Goal: Download file/media

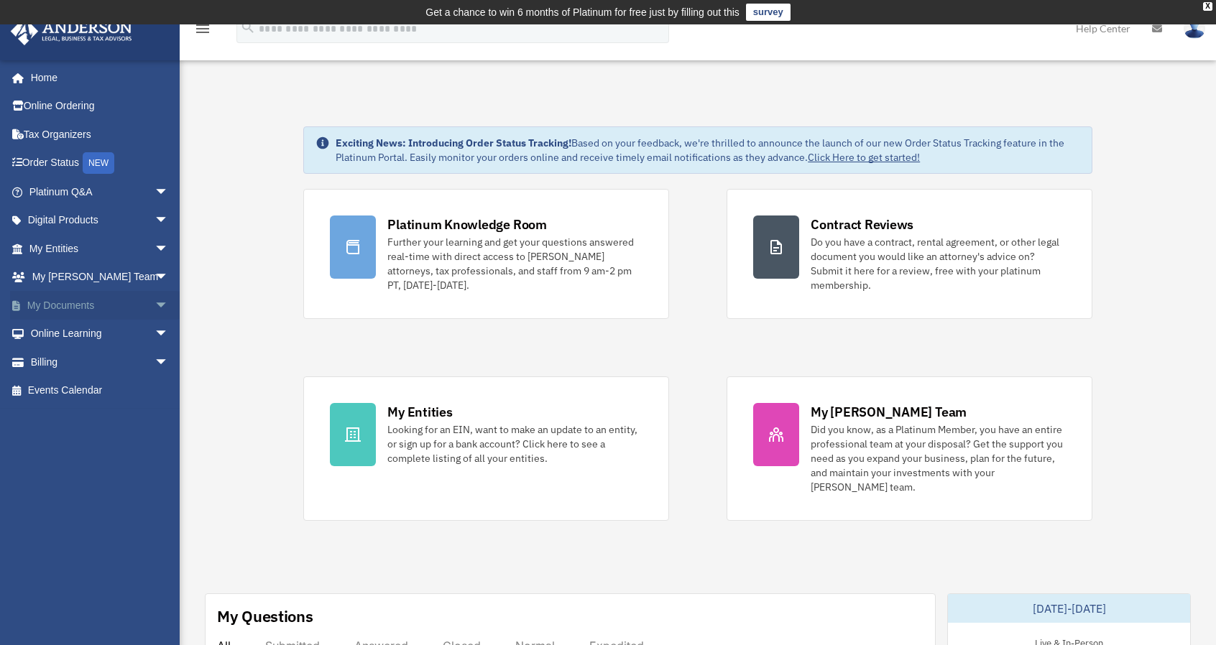
click at [82, 308] on link "My Documents arrow_drop_down" at bounding box center [100, 305] width 180 height 29
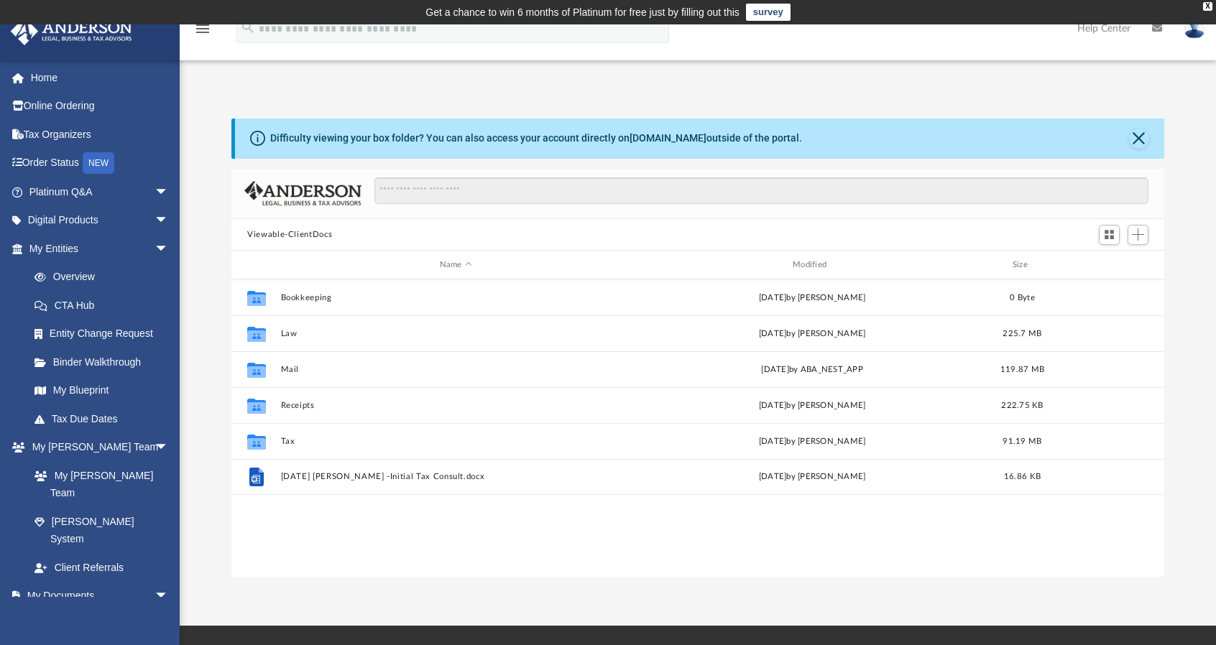
scroll to position [315, 921]
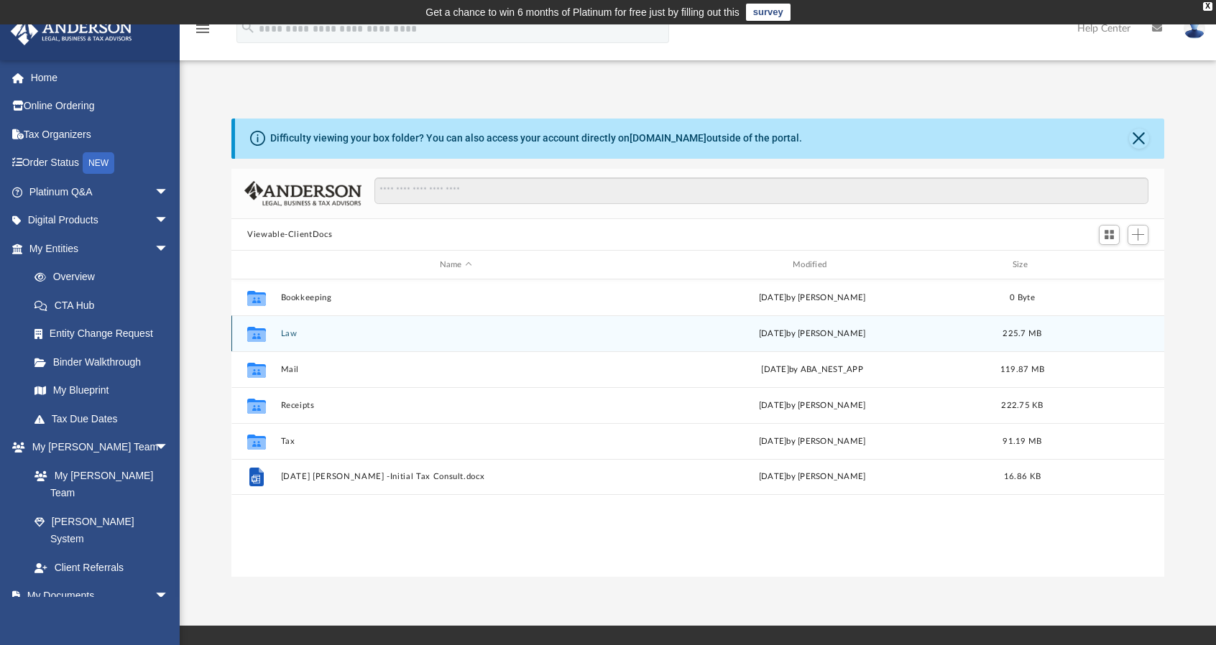
click at [292, 331] on button "Law" at bounding box center [456, 333] width 350 height 9
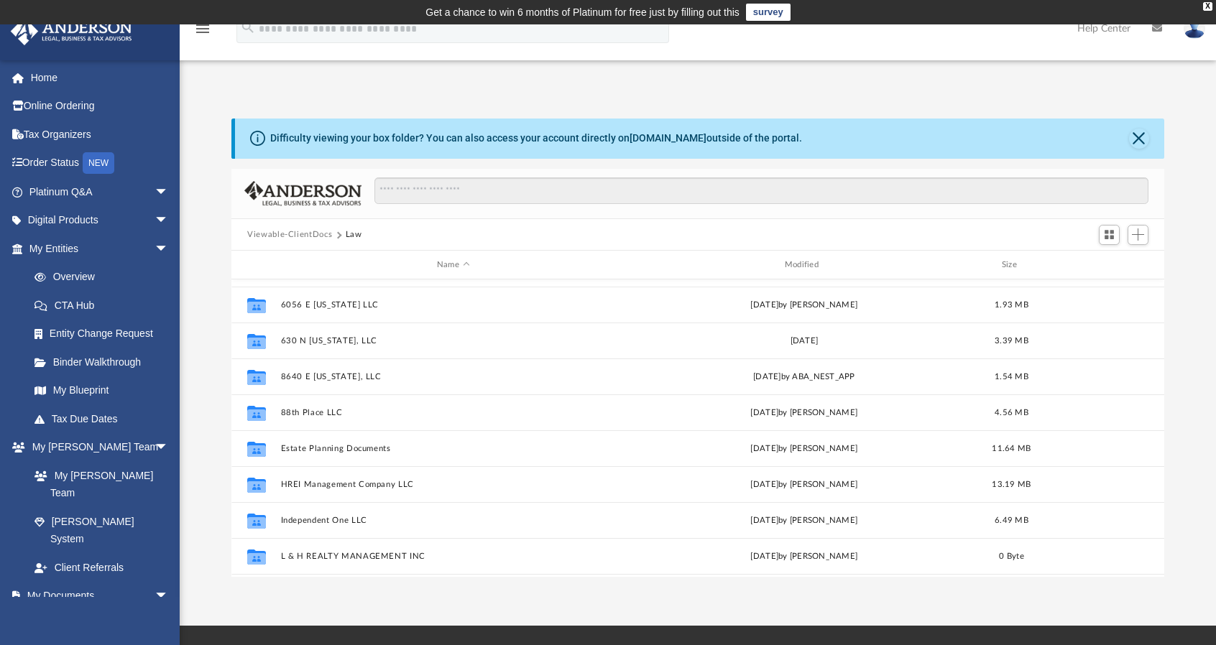
scroll to position [287, 0]
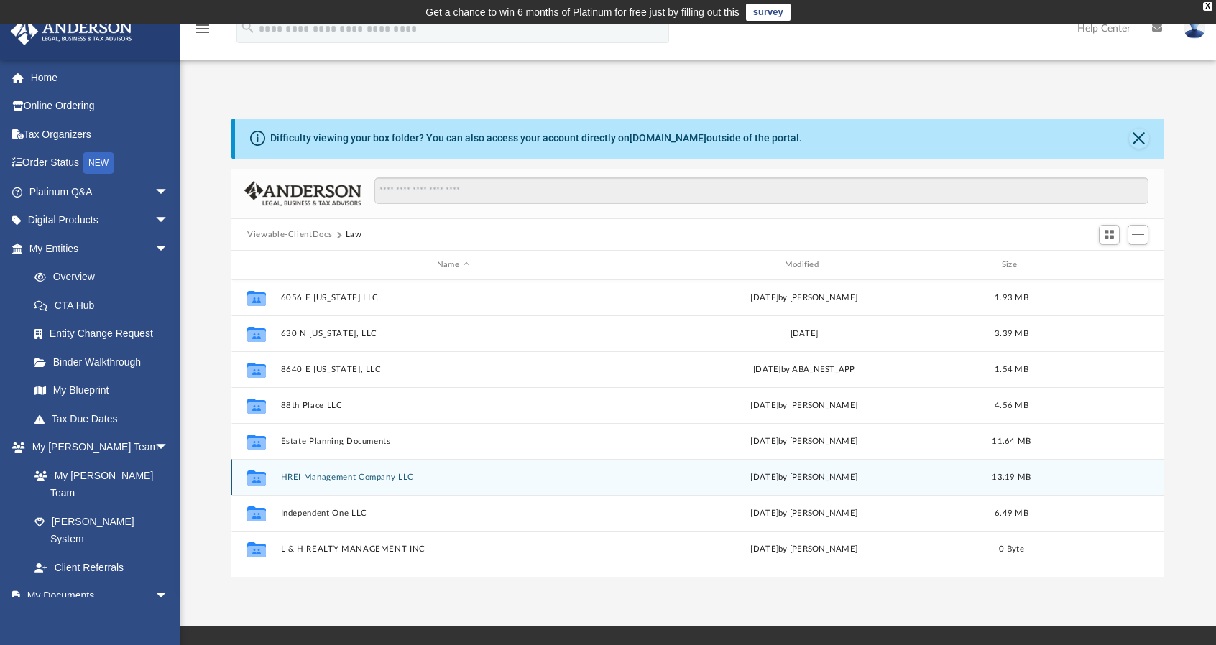
click at [351, 476] on button "HREI Management Company LLC" at bounding box center [453, 477] width 345 height 9
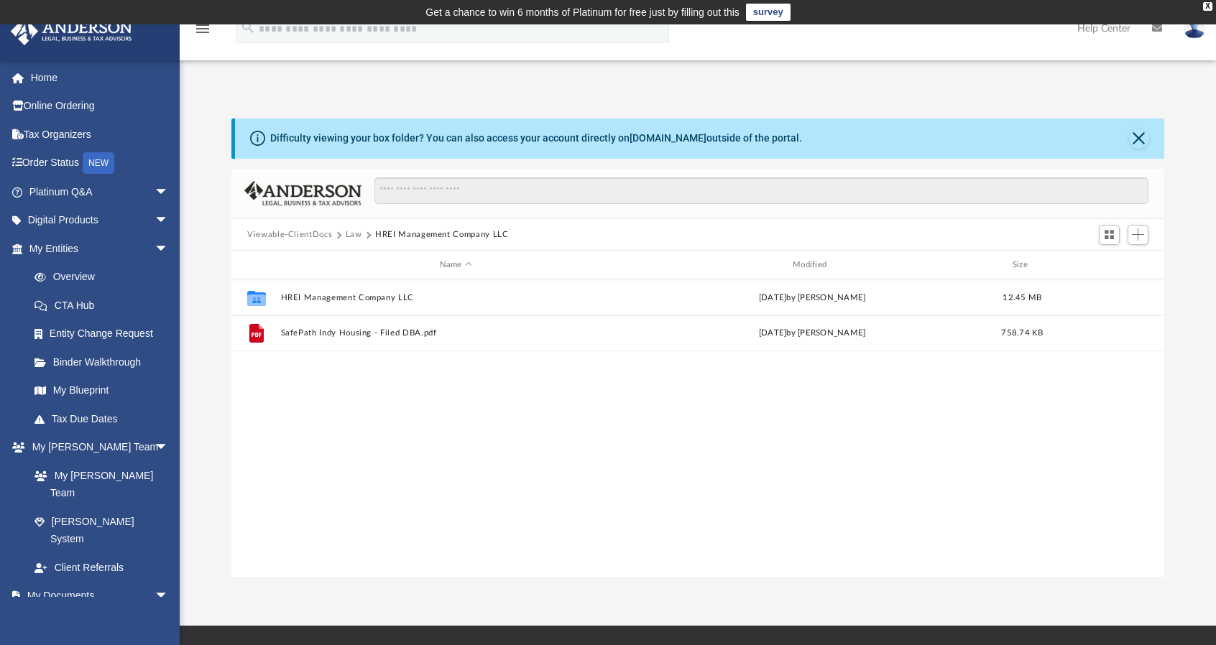
scroll to position [0, 0]
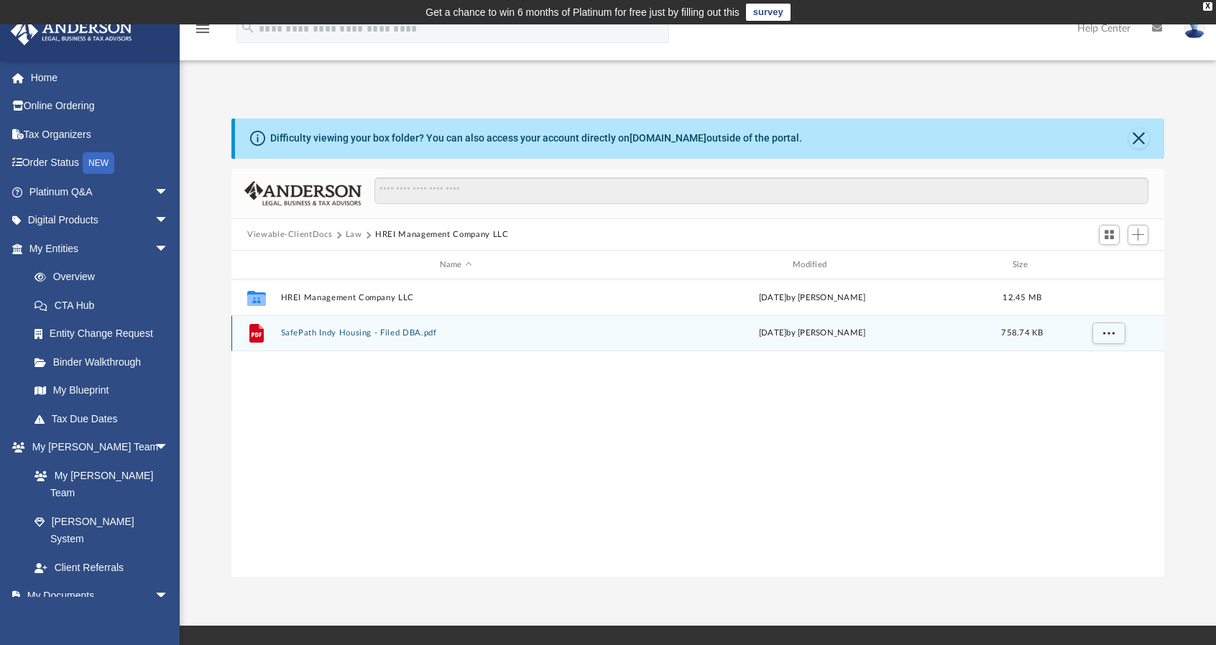
click at [391, 335] on button "SafePath Indy Housing - Filed DBA.pdf" at bounding box center [456, 333] width 350 height 9
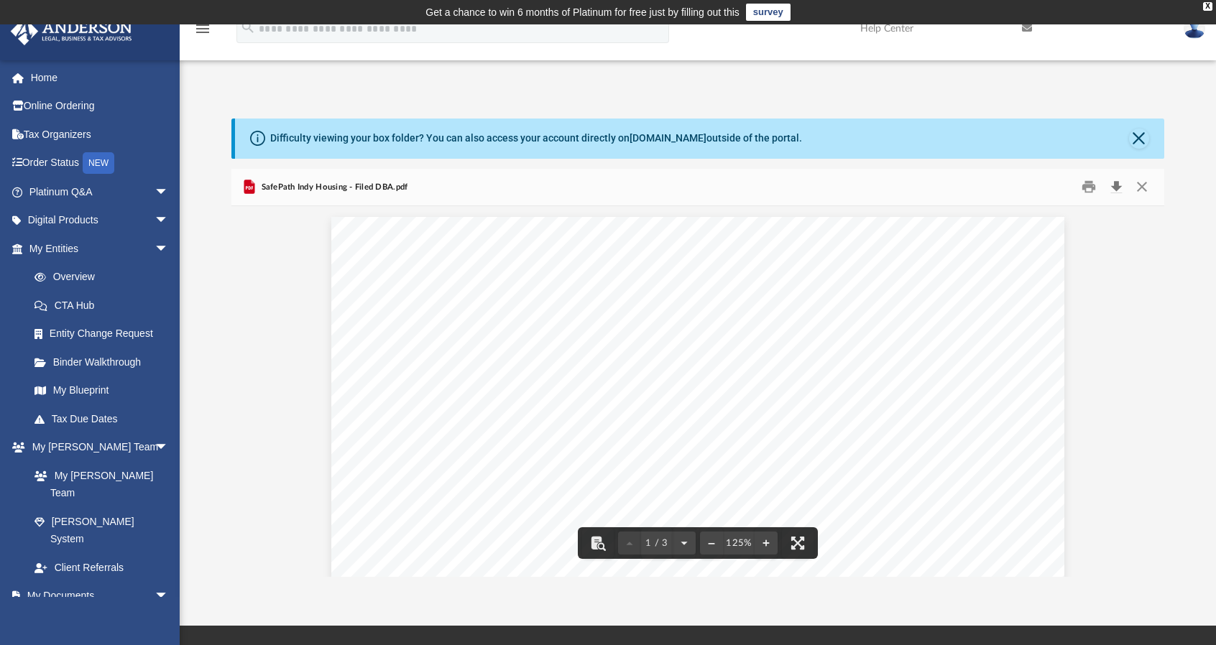
click at [1110, 185] on button "Download" at bounding box center [1116, 187] width 26 height 22
